Goal: Find specific page/section: Find specific page/section

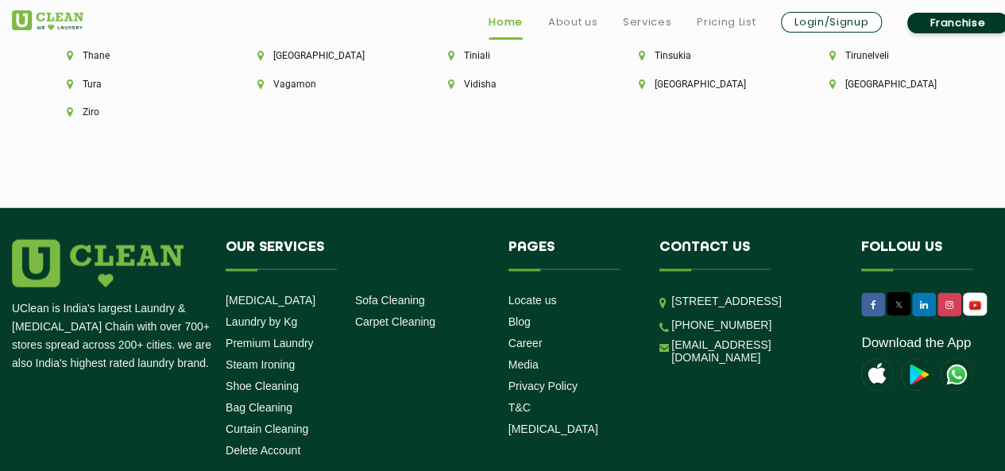
scroll to position [4569, 0]
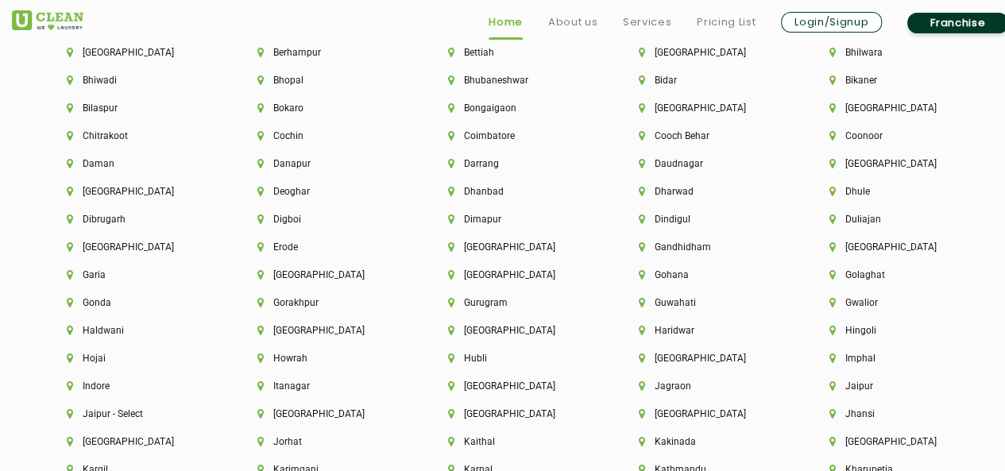
scroll to position [3567, 0]
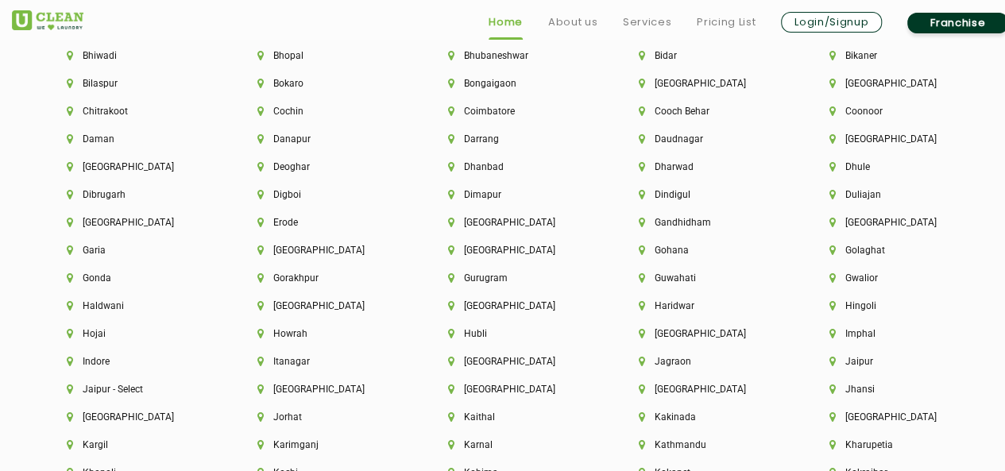
drag, startPoint x: 994, startPoint y: 335, endPoint x: 1000, endPoint y: 346, distance: 11.7
click at [1000, 346] on div "Aalo [GEOGRAPHIC_DATA] [GEOGRAPHIC_DATA] [GEOGRAPHIC_DATA] [GEOGRAPHIC_DATA] [G…" at bounding box center [516, 458] width 1033 height 1143
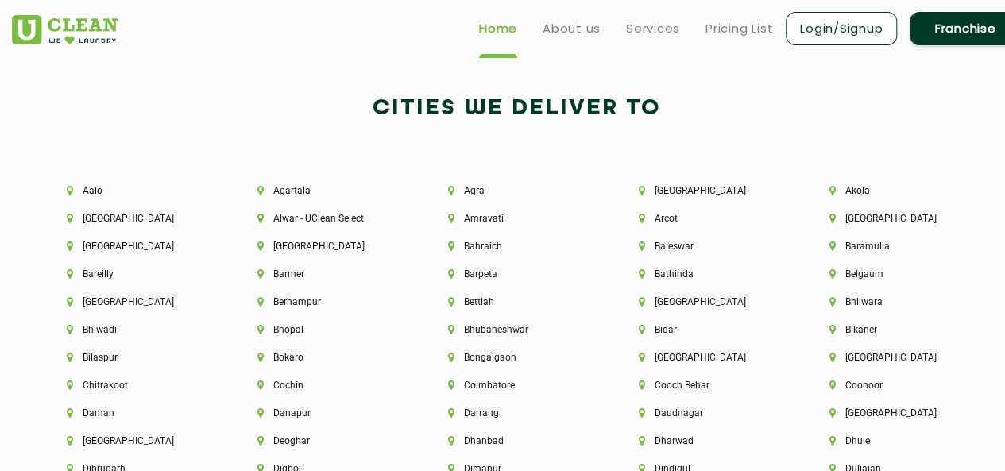
scroll to position [3244, 0]
